Goal: Navigation & Orientation: Find specific page/section

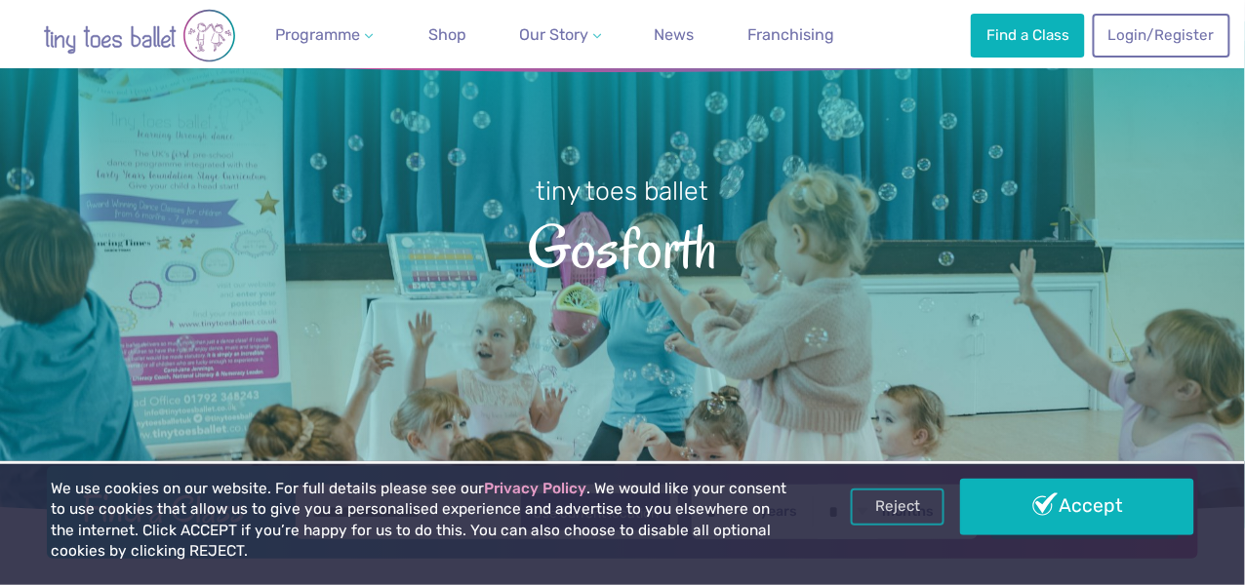
scroll to position [105, 0]
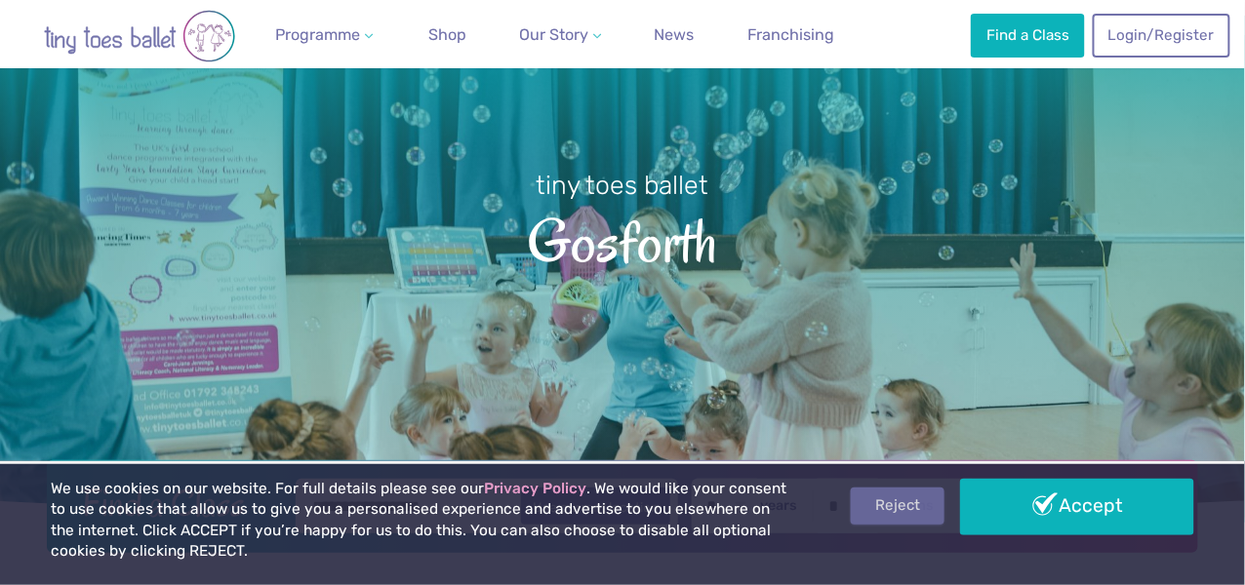
click at [887, 491] on link "Reject" at bounding box center [898, 506] width 94 height 37
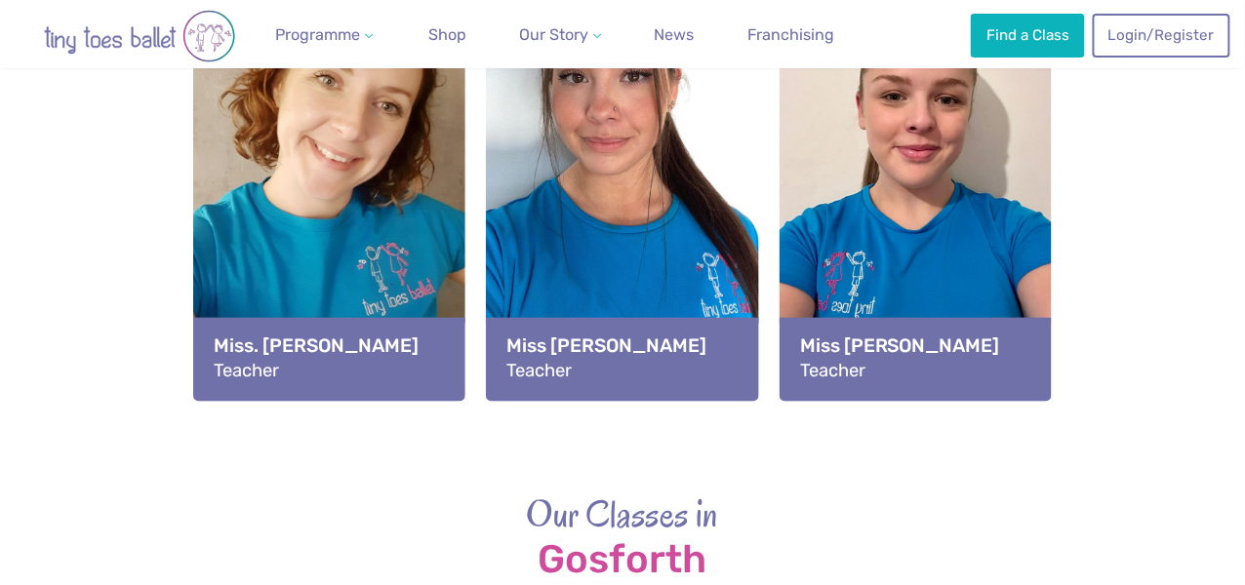
scroll to position [2287, 0]
